Goal: Task Accomplishment & Management: Manage account settings

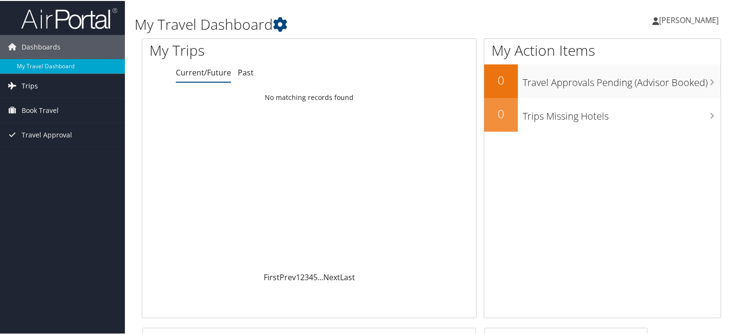
click at [27, 84] on span "Trips" at bounding box center [30, 85] width 16 height 24
click at [687, 19] on span "[PERSON_NAME]" at bounding box center [689, 19] width 60 height 11
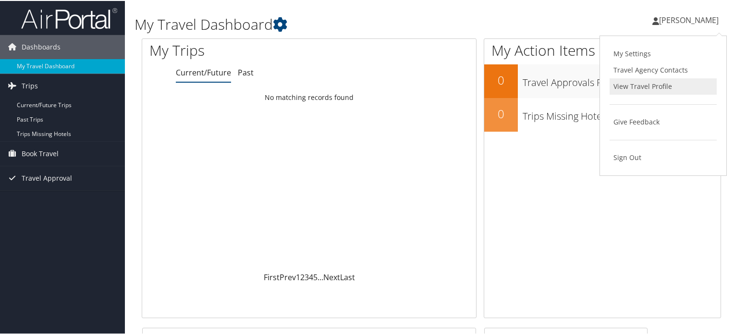
click at [645, 82] on link "View Travel Profile" at bounding box center [662, 85] width 107 height 16
